Goal: Find specific page/section: Find specific page/section

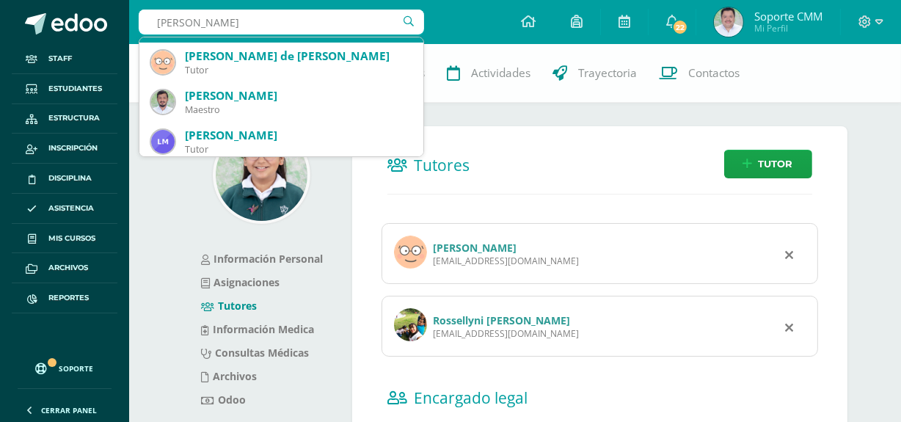
scroll to position [133, 0]
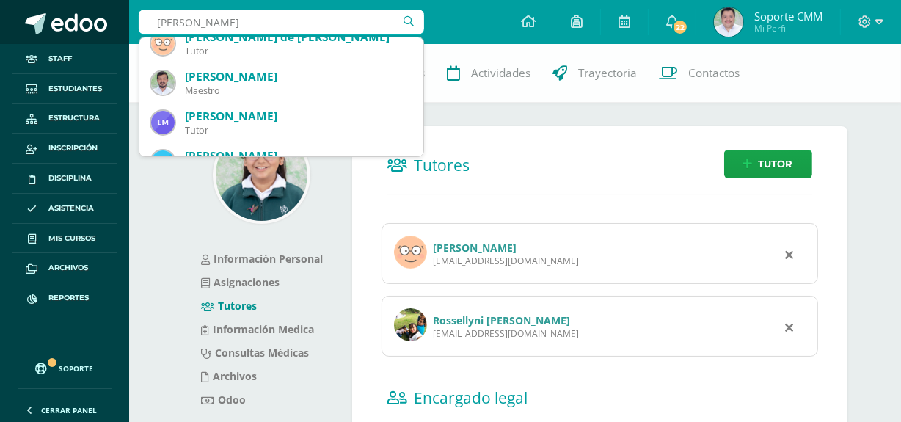
drag, startPoint x: 241, startPoint y: 23, endPoint x: 86, endPoint y: 15, distance: 155.0
click at [87, 15] on body "Staff Estudiantes Estructura Inscripción Disciplina Asistencia Mis cursos Archi…" at bounding box center [450, 302] width 901 height 604
type input "a"
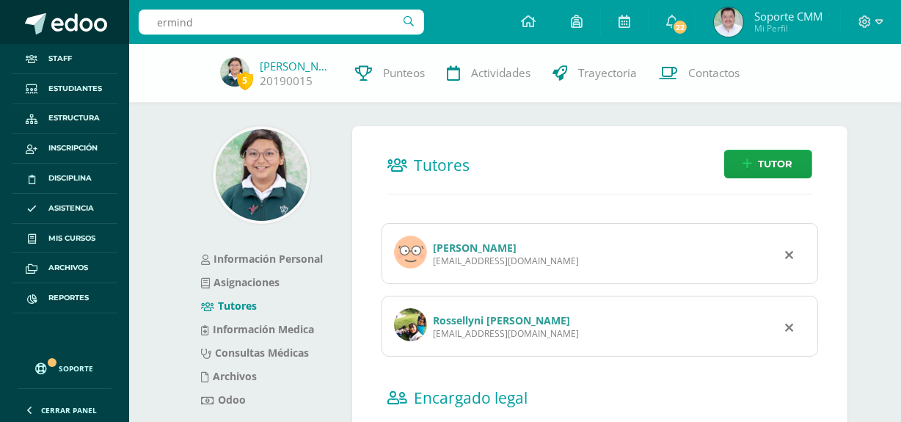
type input "erminda"
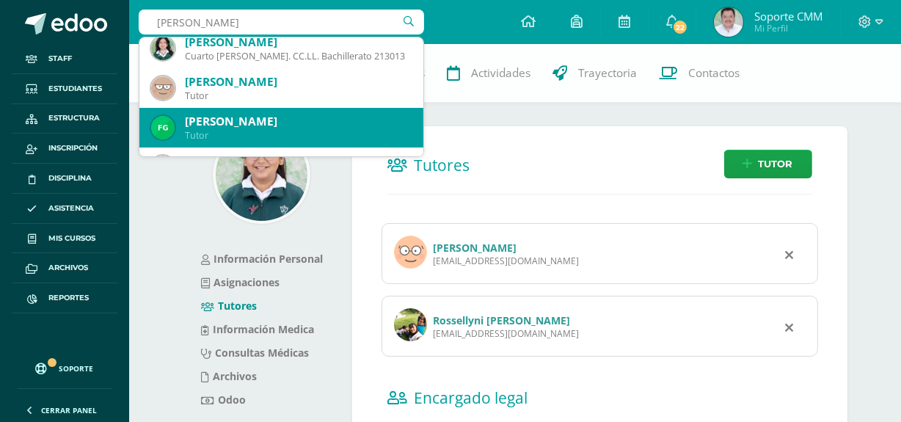
scroll to position [0, 0]
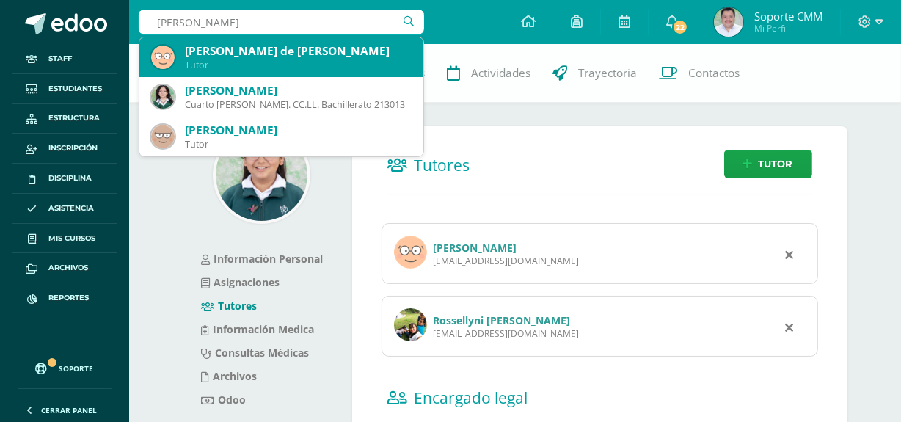
click at [237, 51] on div "[PERSON_NAME] de [PERSON_NAME]" at bounding box center [298, 50] width 227 height 15
